Goal: Task Accomplishment & Management: Use online tool/utility

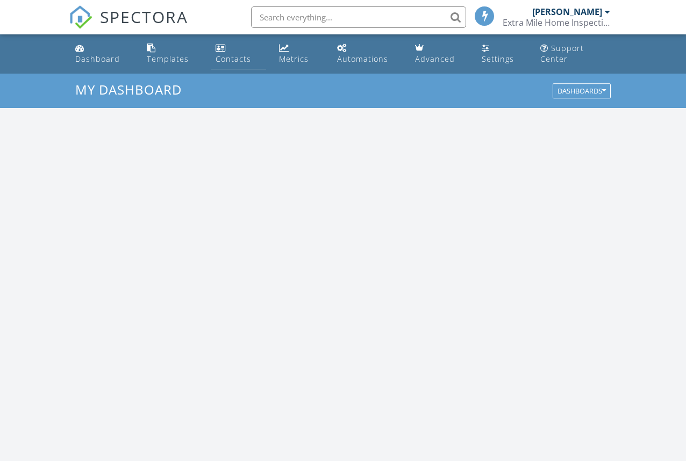
scroll to position [995, 703]
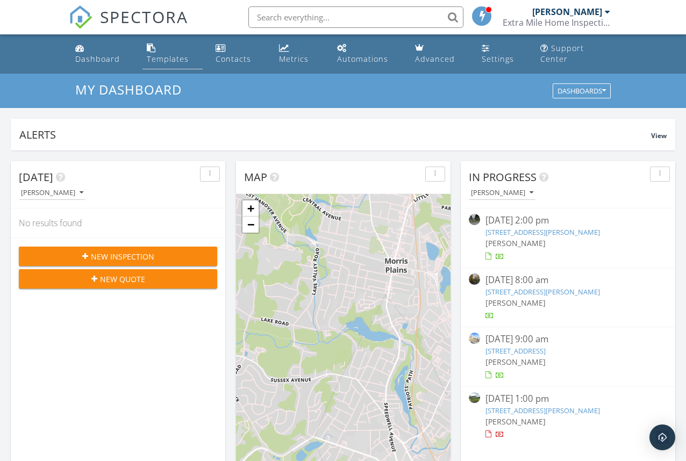
click at [169, 58] on div "Templates" at bounding box center [168, 59] width 42 height 10
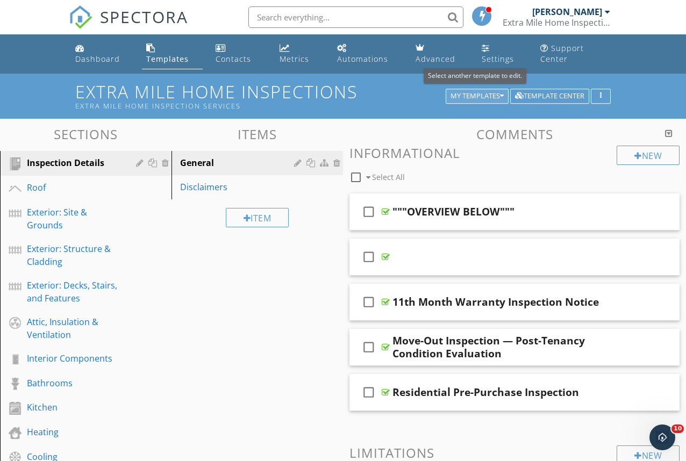
click at [487, 95] on div "My Templates" at bounding box center [477, 96] width 53 height 8
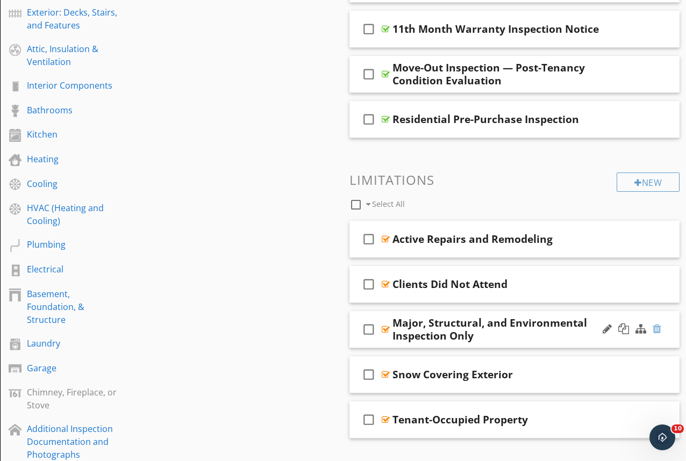
scroll to position [274, 0]
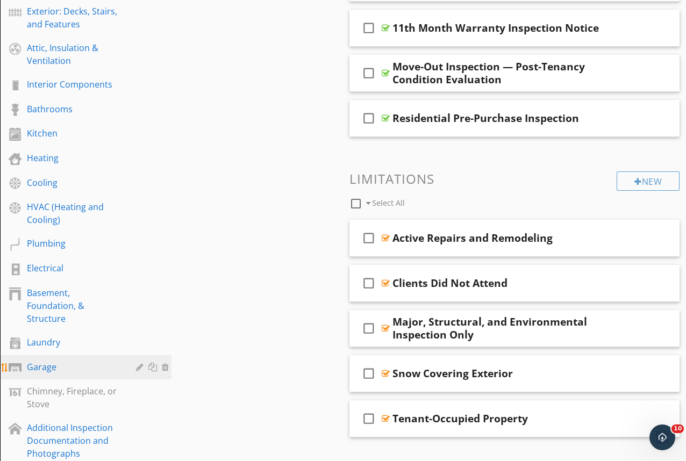
click at [30, 361] on div "Garage" at bounding box center [74, 367] width 94 height 13
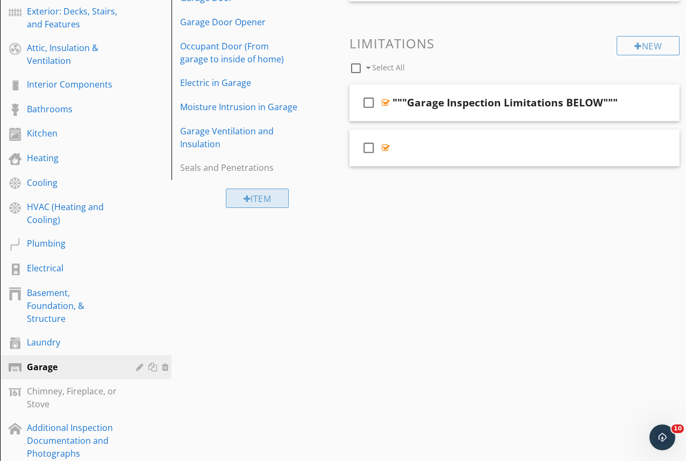
click at [263, 191] on div "Item" at bounding box center [257, 198] width 63 height 19
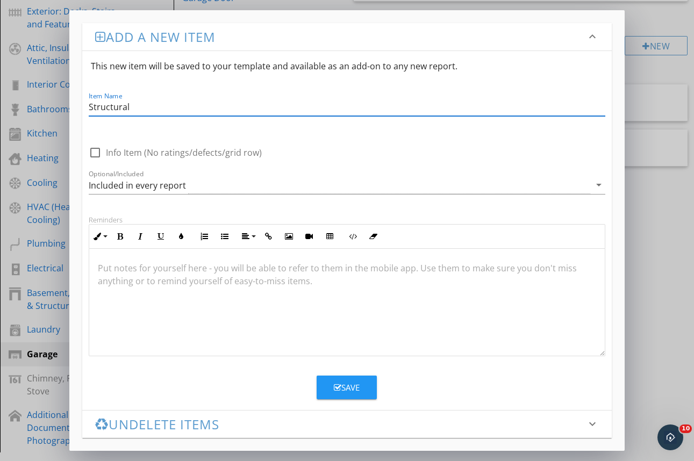
type input "Structural"
click at [345, 390] on div "Save" at bounding box center [347, 388] width 26 height 12
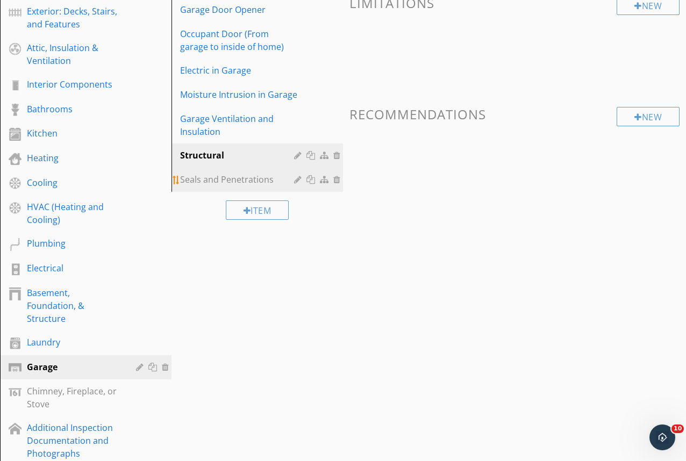
click at [267, 185] on div "Seals and Penetrations" at bounding box center [238, 179] width 117 height 13
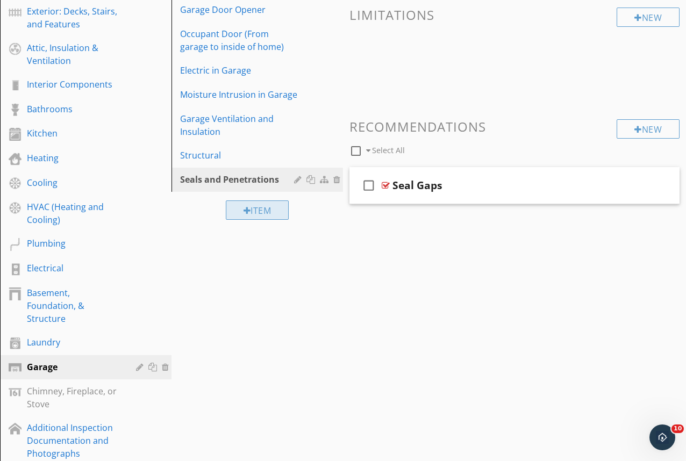
click at [264, 211] on div "Item" at bounding box center [257, 210] width 63 height 19
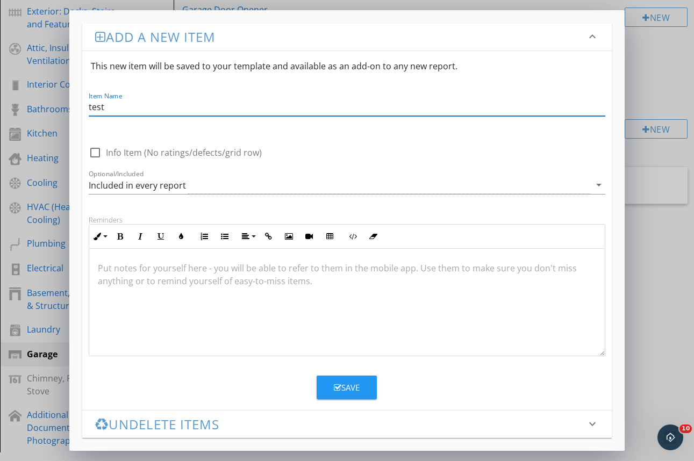
type input "test"
click at [361, 391] on button "Save" at bounding box center [347, 388] width 60 height 24
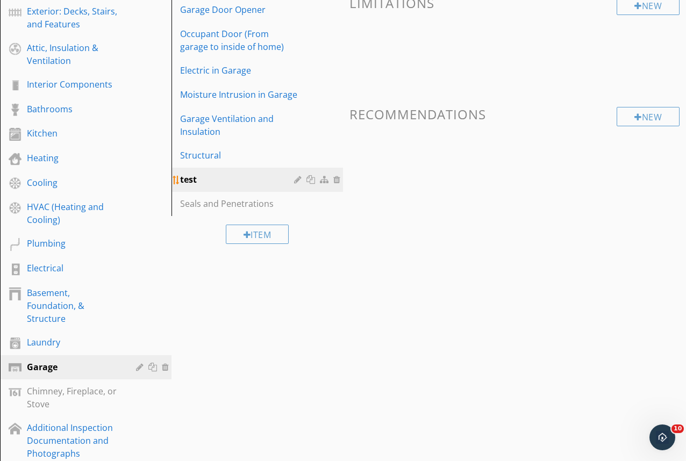
click at [342, 176] on div at bounding box center [338, 179] width 10 height 9
click at [339, 180] on div at bounding box center [338, 179] width 10 height 9
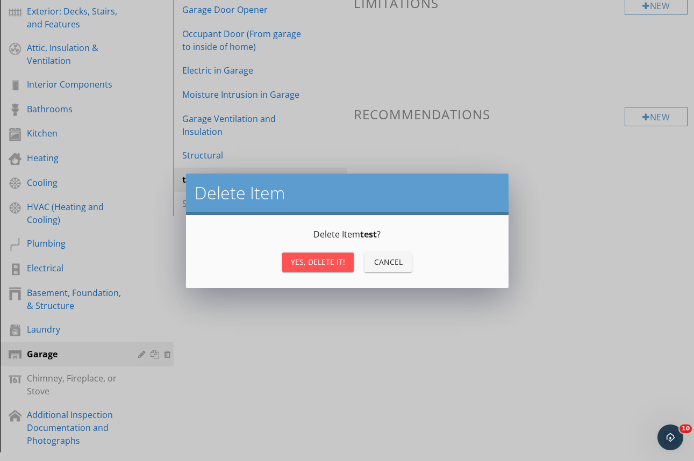
click at [334, 262] on div "Yes, Delete it!" at bounding box center [318, 262] width 54 height 11
